Goal: Register for event/course

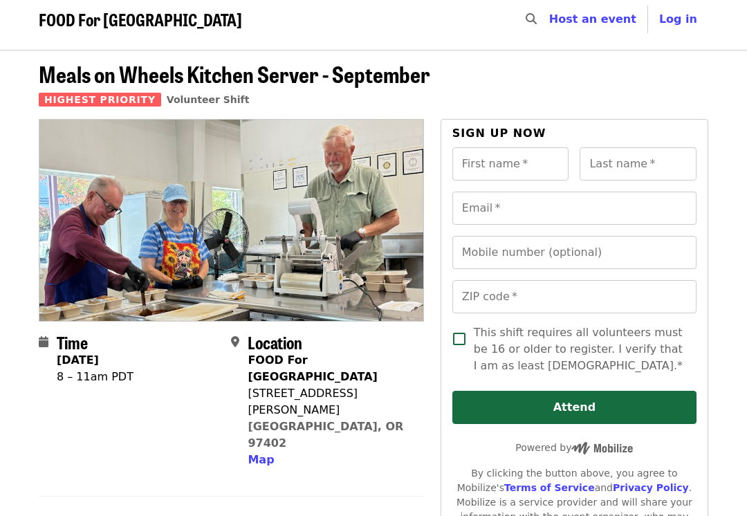
scroll to position [14, 0]
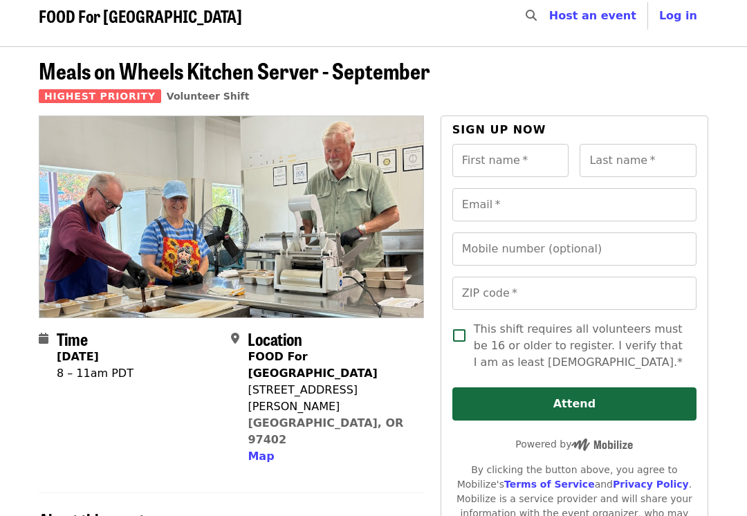
click at [225, 75] on span "Meals on Wheels Kitchen Server - September" at bounding box center [235, 71] width 392 height 33
click at [153, 27] on span "FOOD For [GEOGRAPHIC_DATA]" at bounding box center [140, 16] width 203 height 24
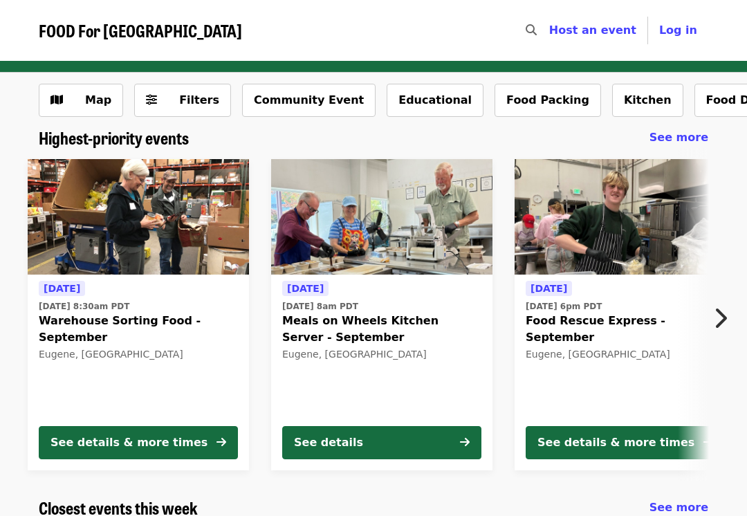
click at [77, 325] on span "Warehouse Sorting Food - September" at bounding box center [138, 329] width 199 height 33
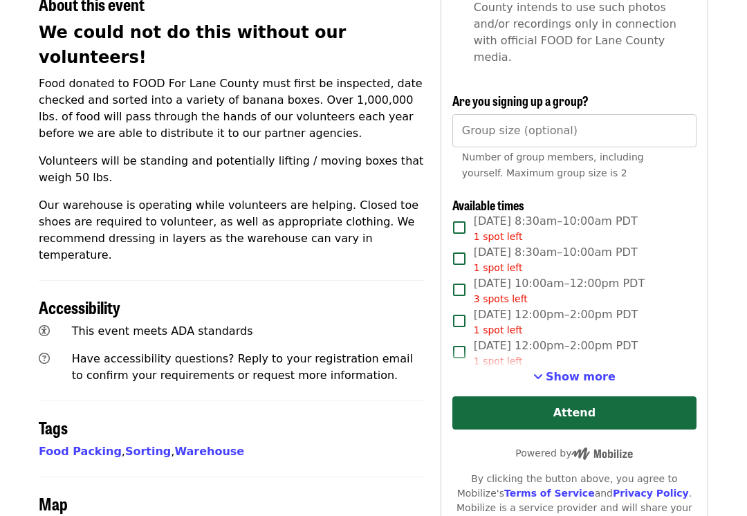
click at [569, 355] on div "1 spot left" at bounding box center [556, 362] width 165 height 15
click at [574, 370] on span "Show more" at bounding box center [581, 376] width 70 height 13
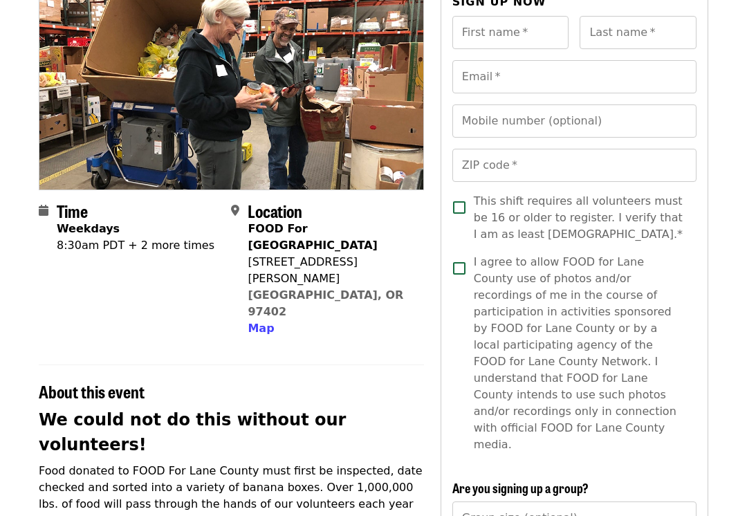
scroll to position [0, 0]
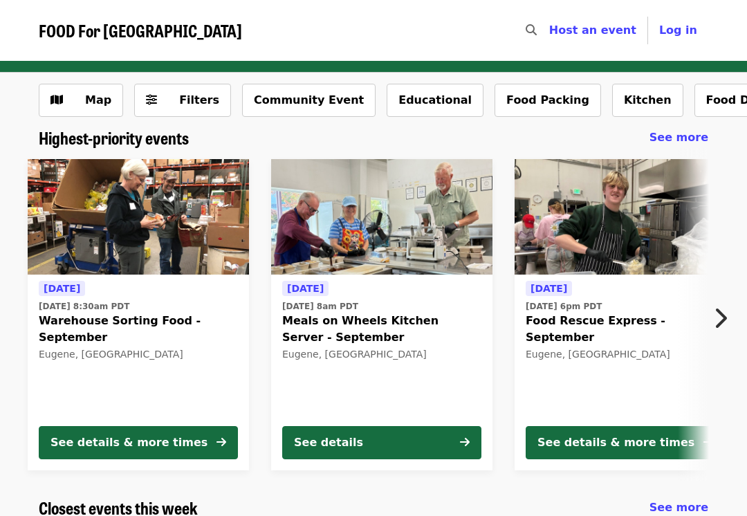
click at [326, 350] on div "Eugene, [GEOGRAPHIC_DATA]" at bounding box center [381, 355] width 199 height 12
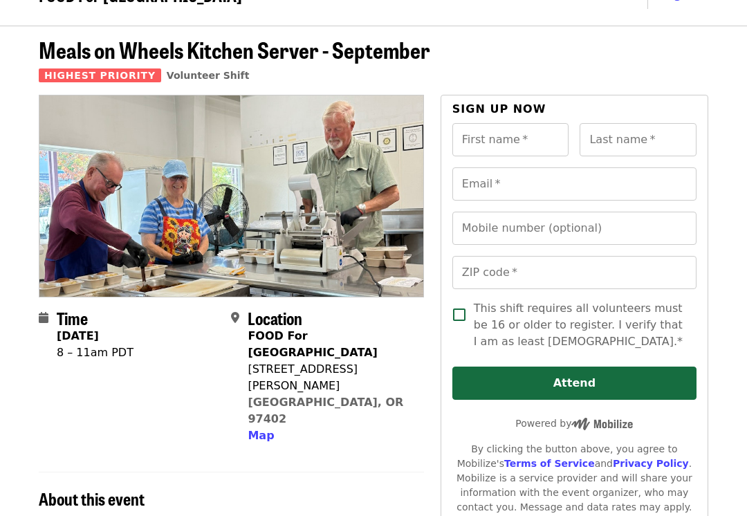
scroll to position [2, 0]
